Goal: Navigation & Orientation: Find specific page/section

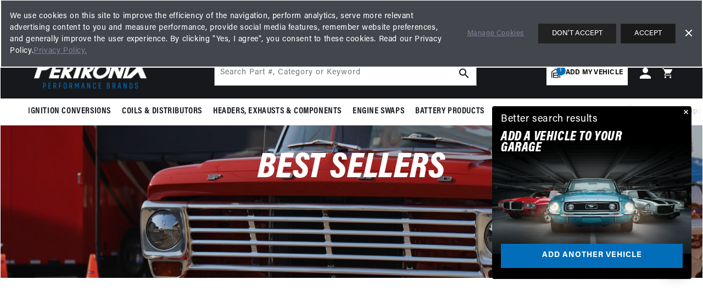
scroll to position [0, 587]
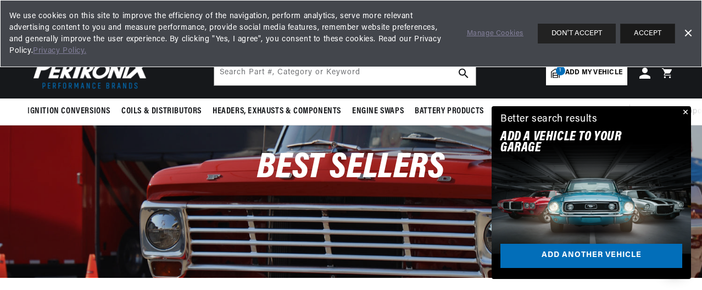
click at [641, 39] on button "ACCEPT" at bounding box center [647, 34] width 55 height 20
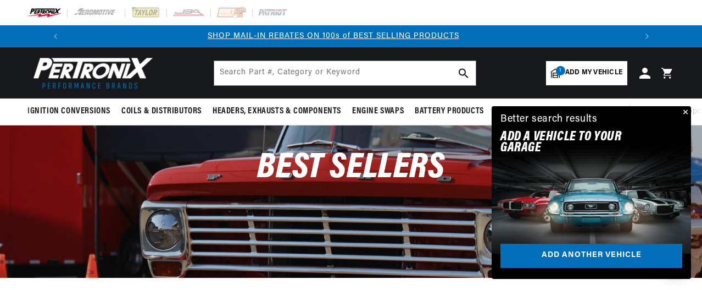
click at [665, 73] on icon at bounding box center [669, 72] width 26 height 13
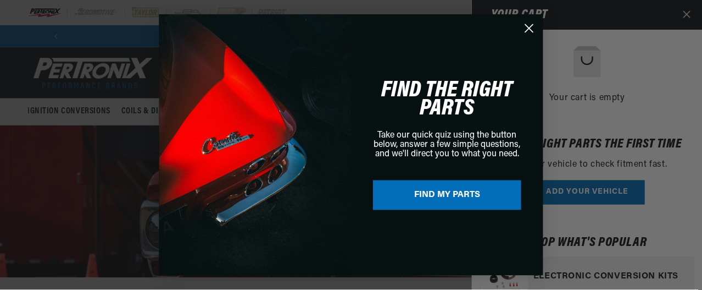
scroll to position [0, 1174]
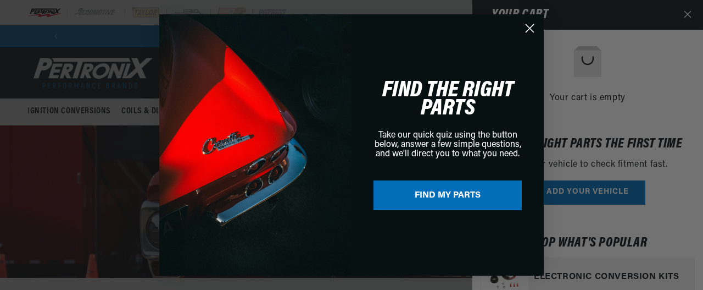
click at [529, 31] on circle "Close dialog" at bounding box center [530, 28] width 18 height 18
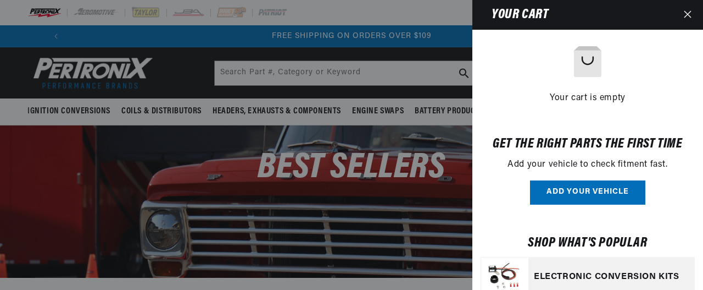
click at [683, 14] on button "Close" at bounding box center [688, 15] width 24 height 30
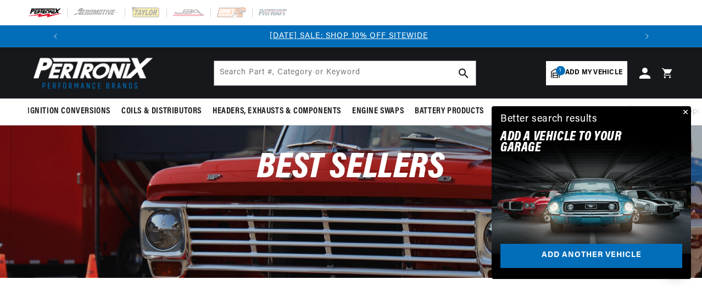
scroll to position [0, 0]
click at [649, 76] on icon at bounding box center [645, 73] width 12 height 12
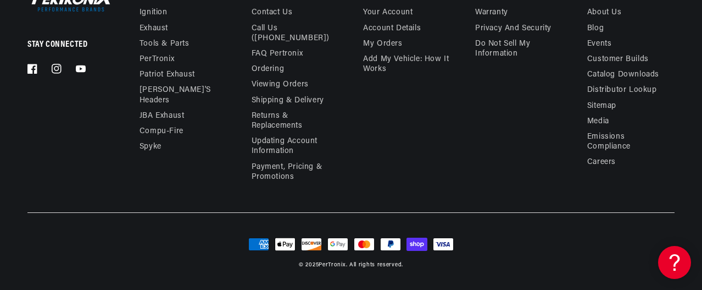
scroll to position [0, 587]
